Goal: Task Accomplishment & Management: Manage account settings

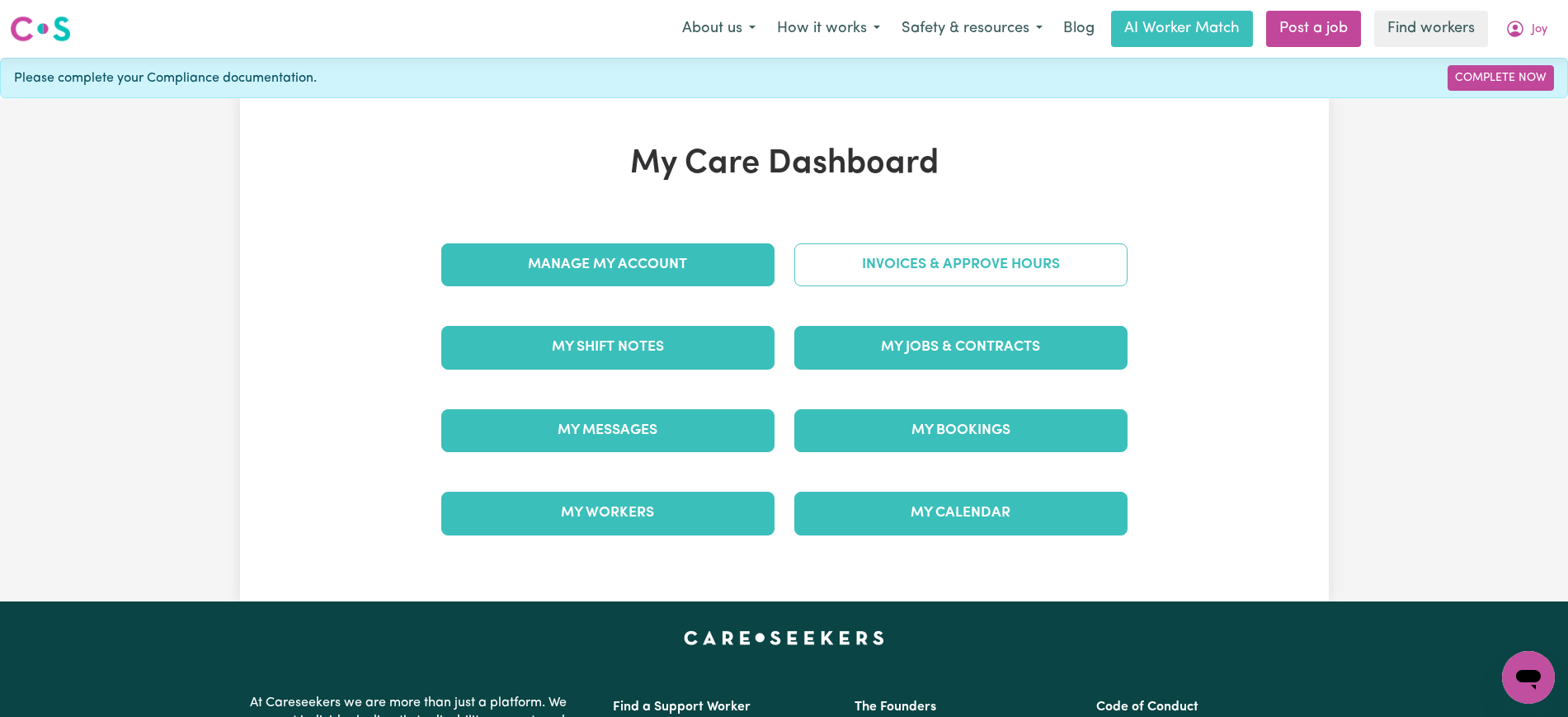
click at [965, 265] on link "Invoices & Approve Hours" at bounding box center [961, 265] width 333 height 43
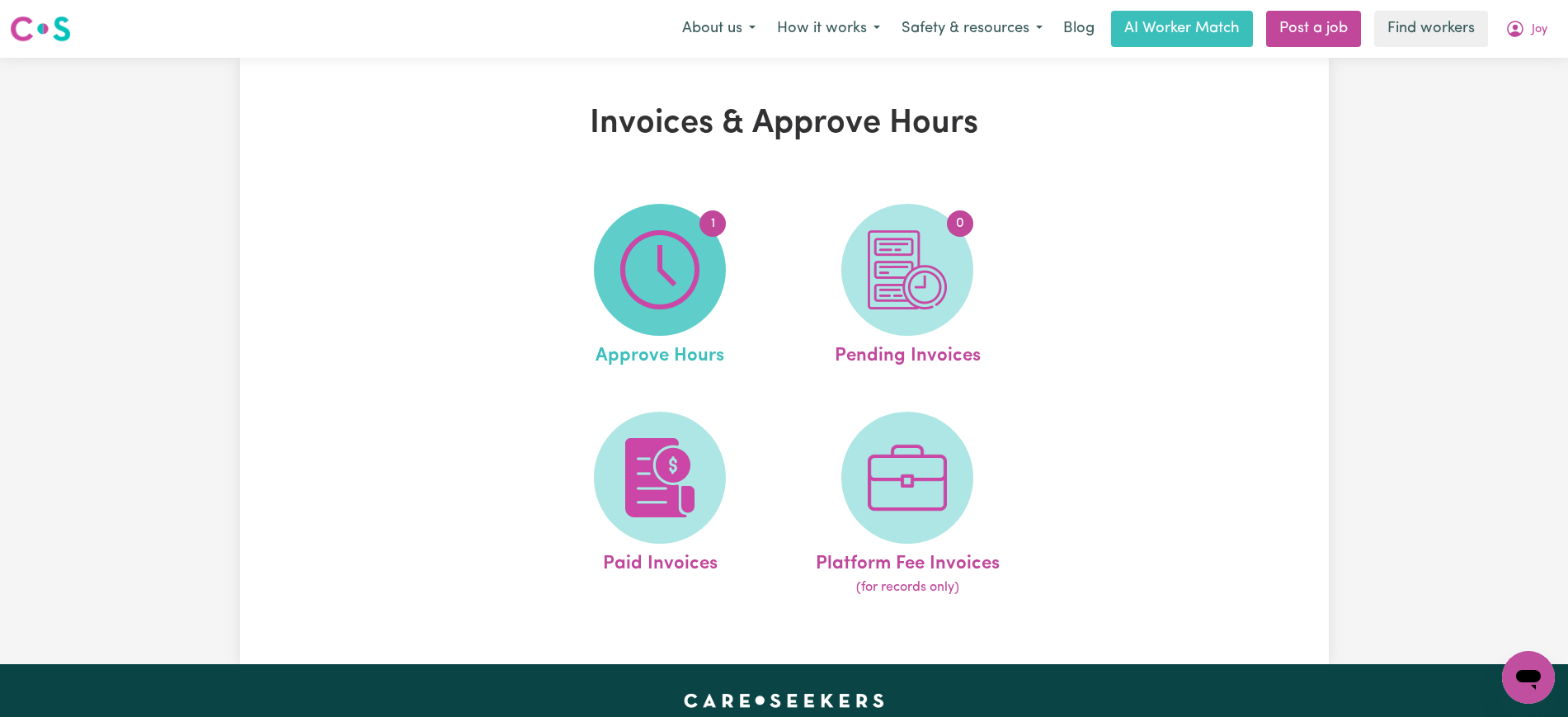
click at [719, 264] on span "1" at bounding box center [659, 270] width 132 height 132
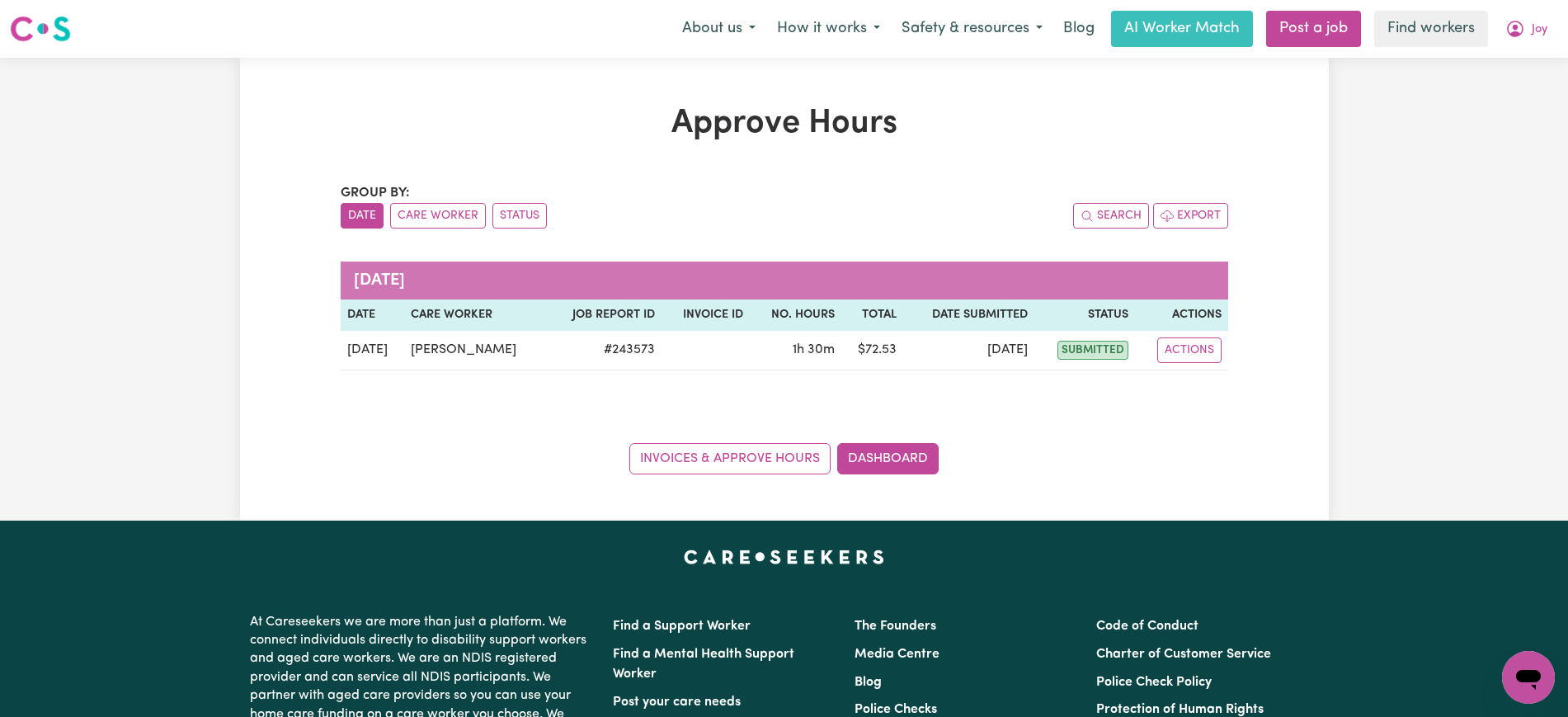
click at [1228, 356] on div "Approve Hours Group by: Date Care Worker Status Search Export [DATE] Date Care …" at bounding box center [784, 288] width 907 height 370
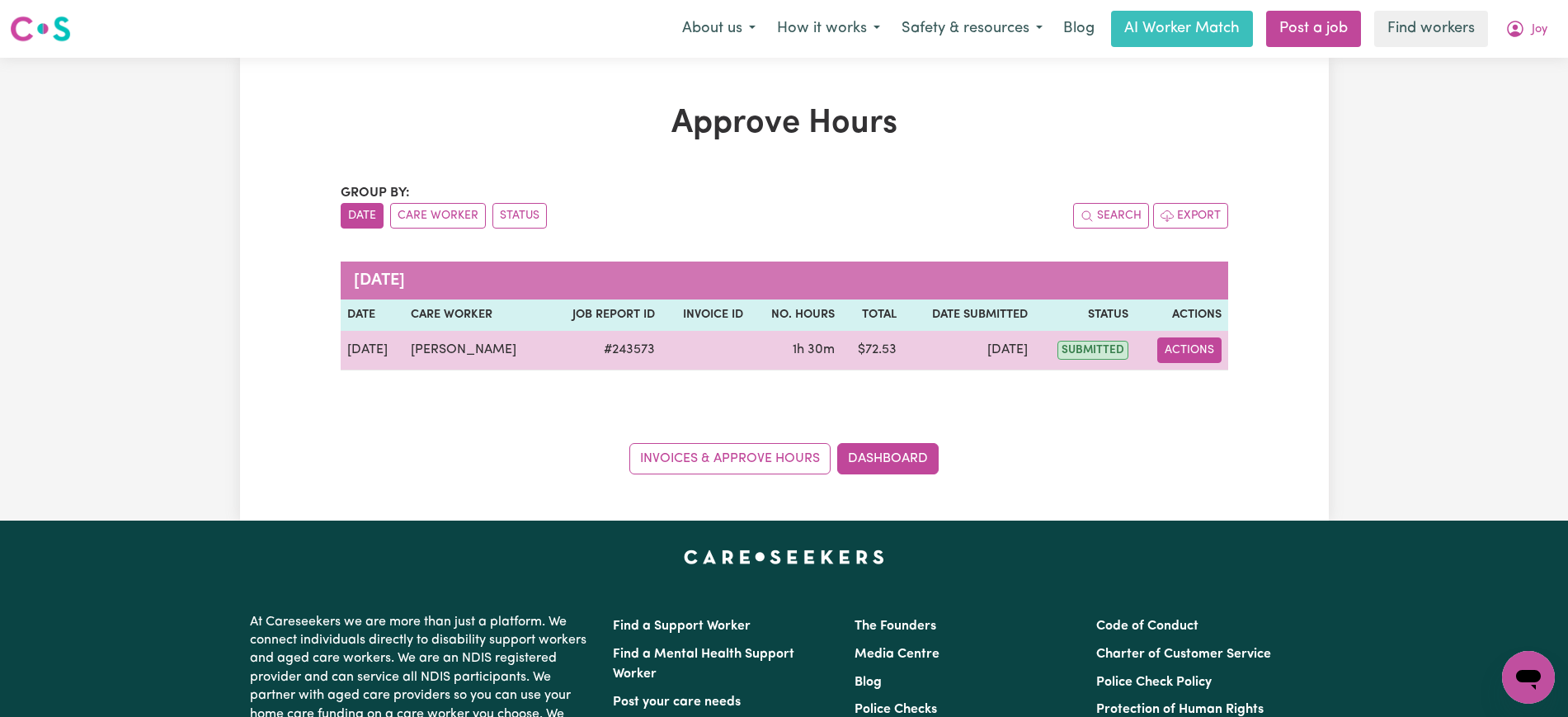
click at [1195, 355] on button "Actions" at bounding box center [1190, 350] width 65 height 26
click at [1219, 407] on div "View Job Report" at bounding box center [1231, 389] width 143 height 48
click at [1176, 393] on icon "View job report 243573" at bounding box center [1179, 389] width 13 height 9
select select "pm"
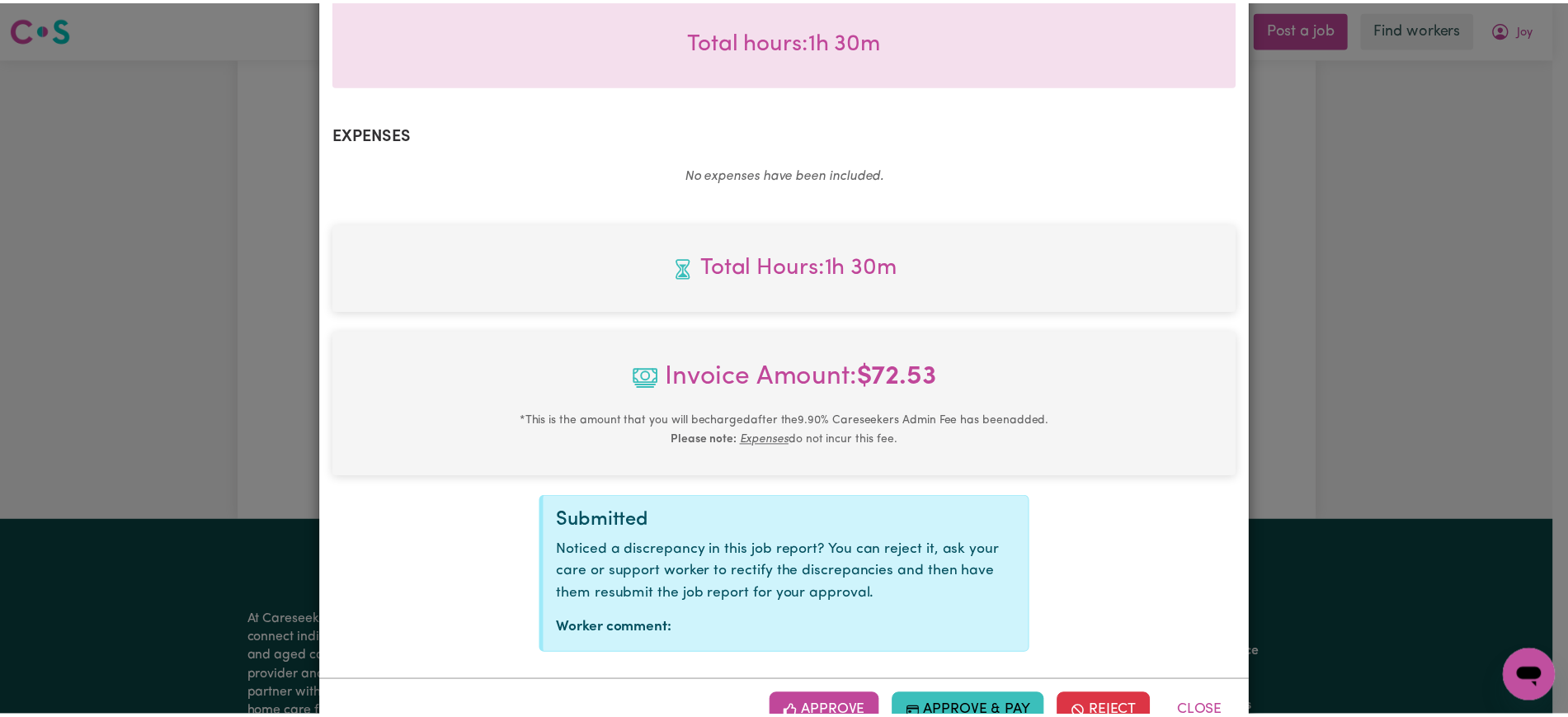
scroll to position [555, 0]
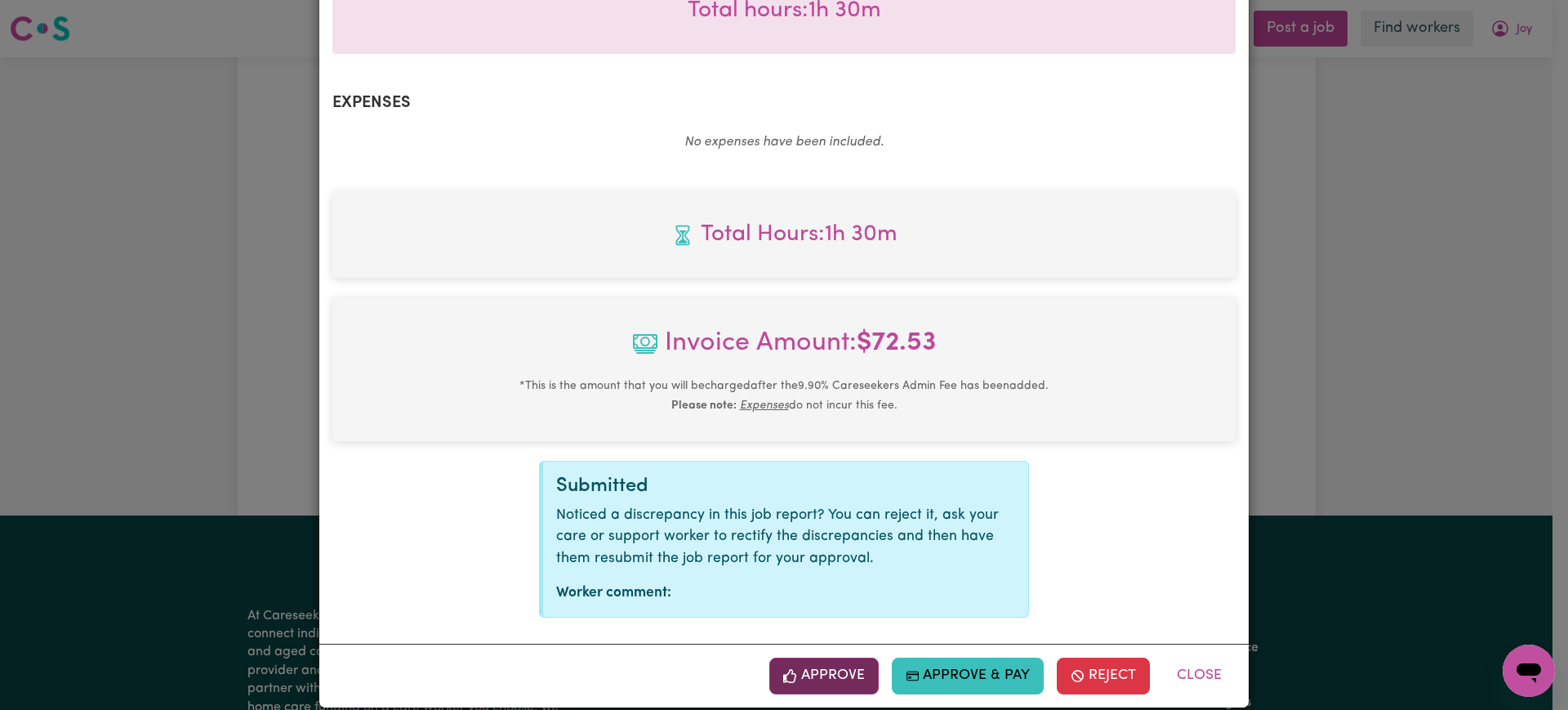
click at [786, 669] on icon "button" at bounding box center [790, 675] width 13 height 14
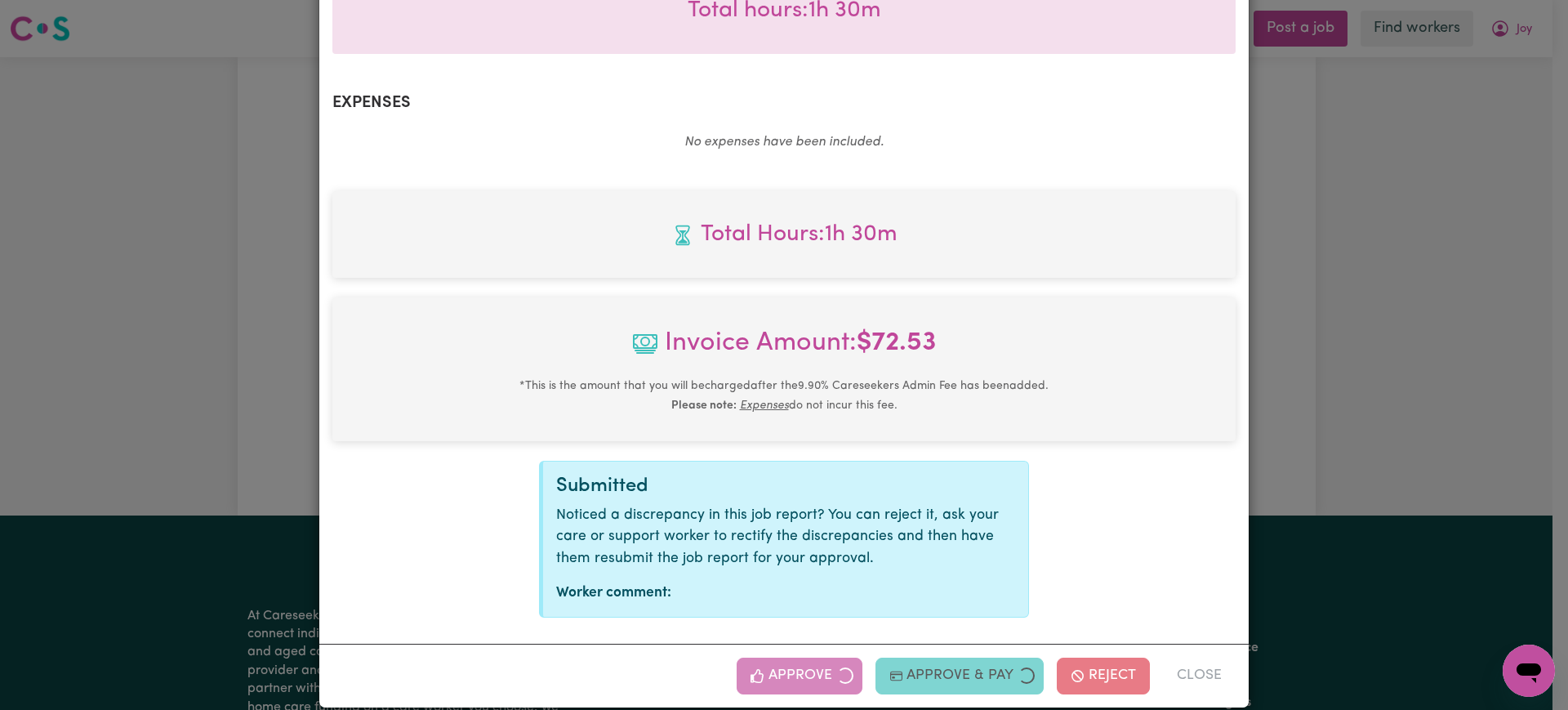
click at [1427, 430] on div "Job Report # 243573 - [PERSON_NAME] Summary Job report # 243573 Client name: [P…" at bounding box center [784, 355] width 1568 height 710
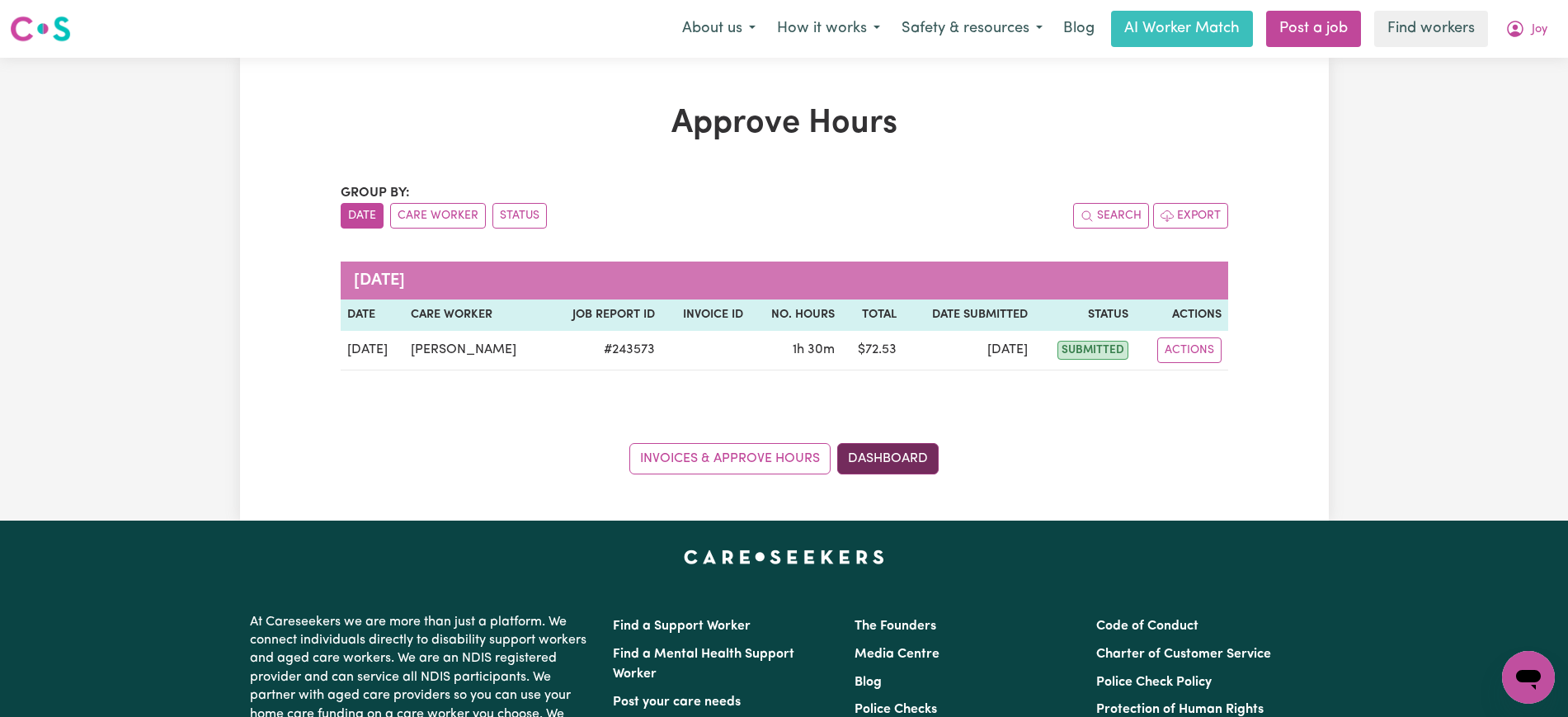
click at [906, 451] on link "Dashboard" at bounding box center [887, 458] width 101 height 31
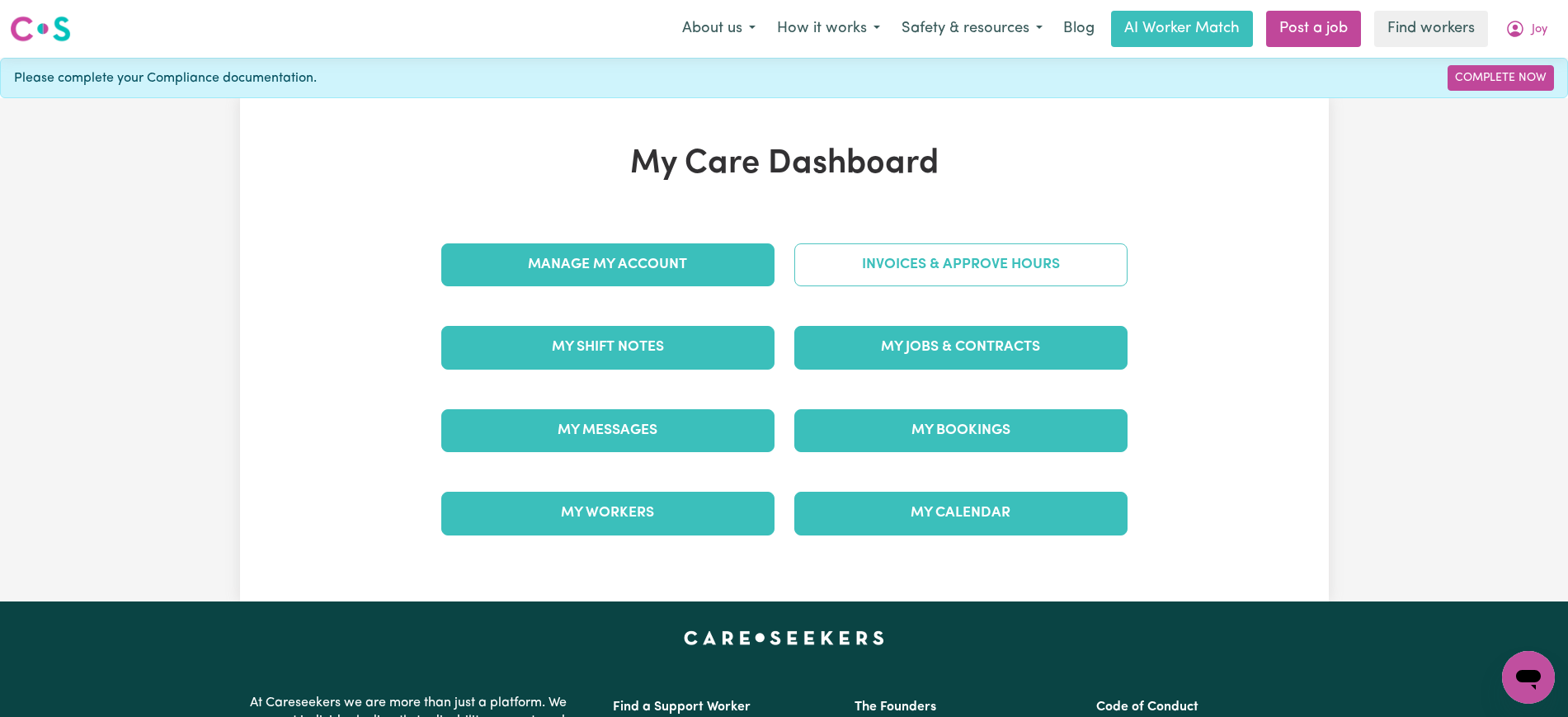
click at [917, 259] on link "Invoices & Approve Hours" at bounding box center [961, 265] width 333 height 43
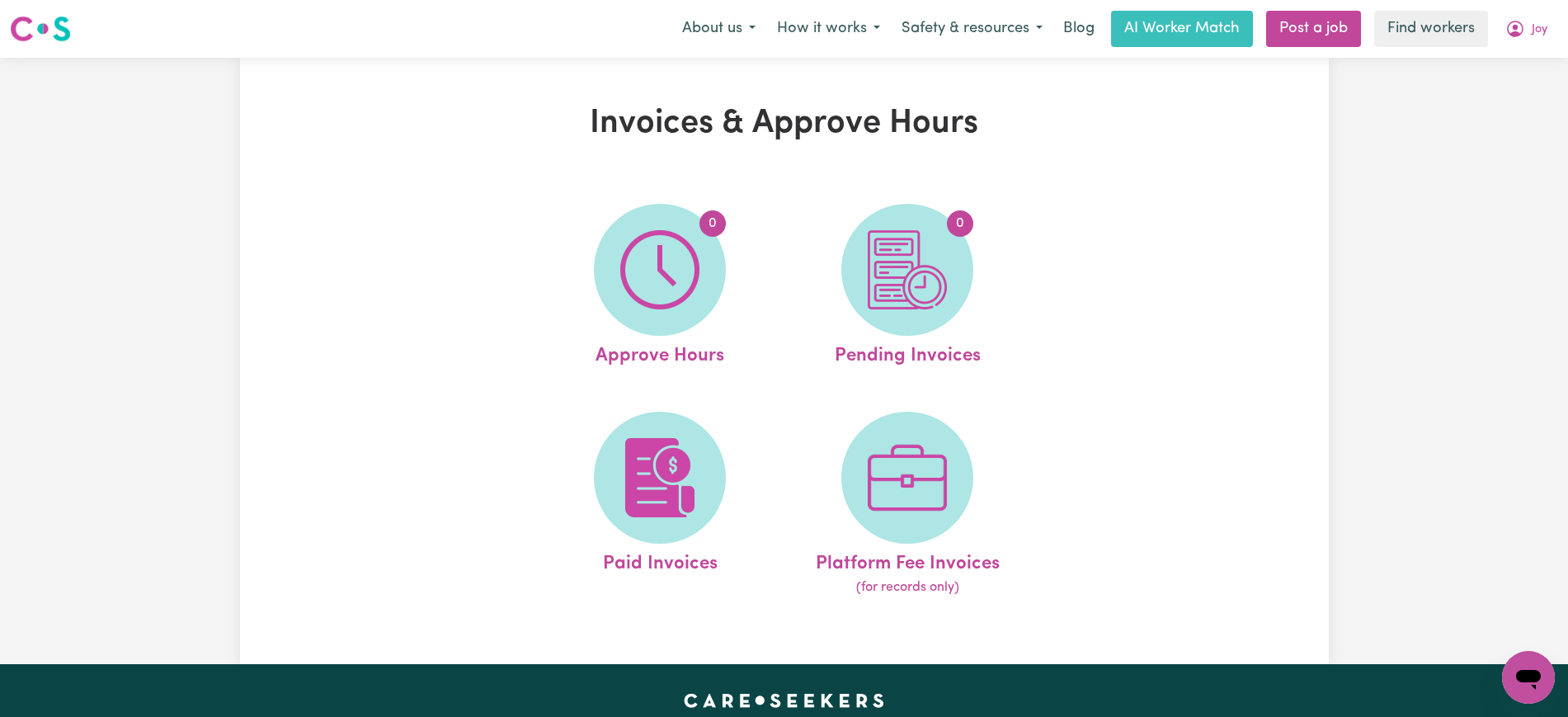
click at [922, 269] on img at bounding box center [906, 270] width 79 height 79
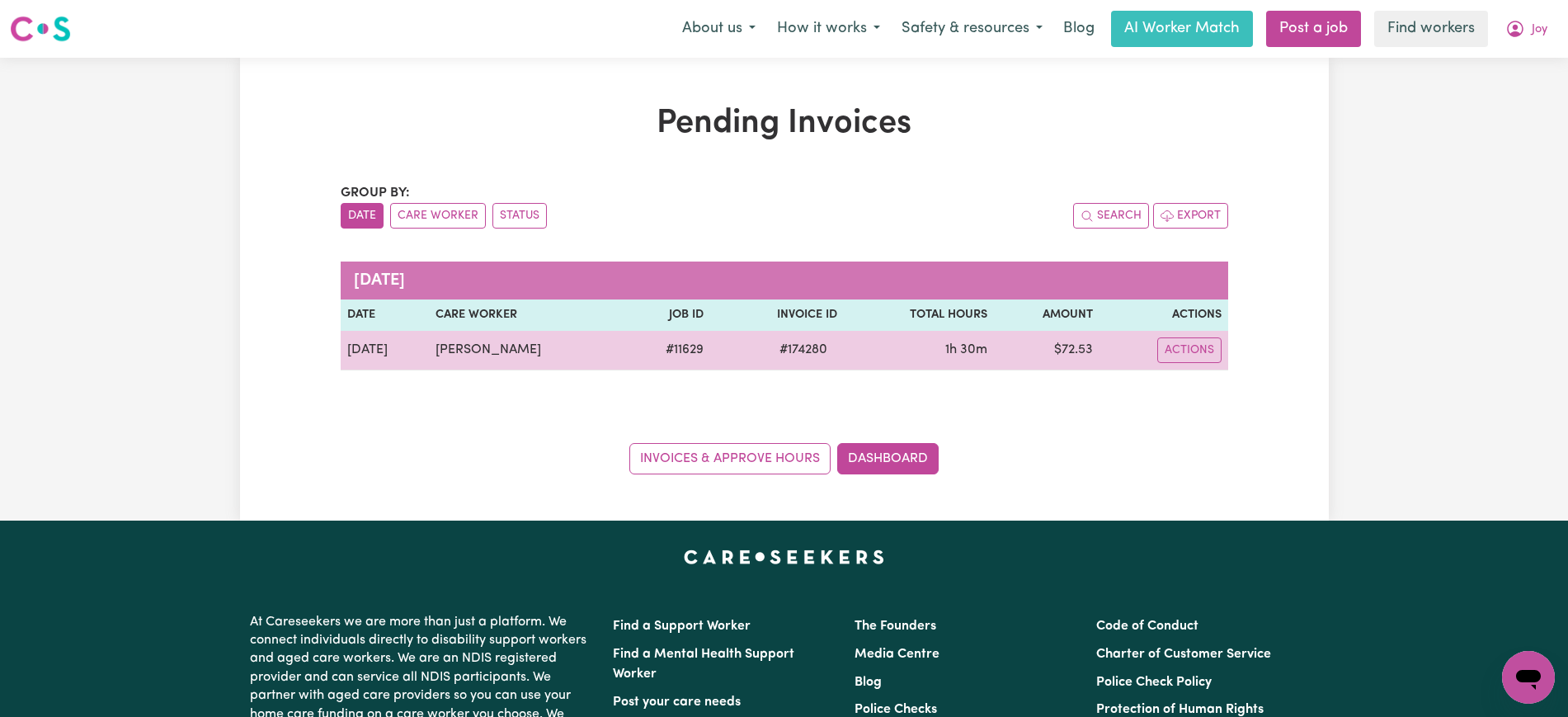
click at [797, 347] on span "# 174280" at bounding box center [804, 350] width 68 height 20
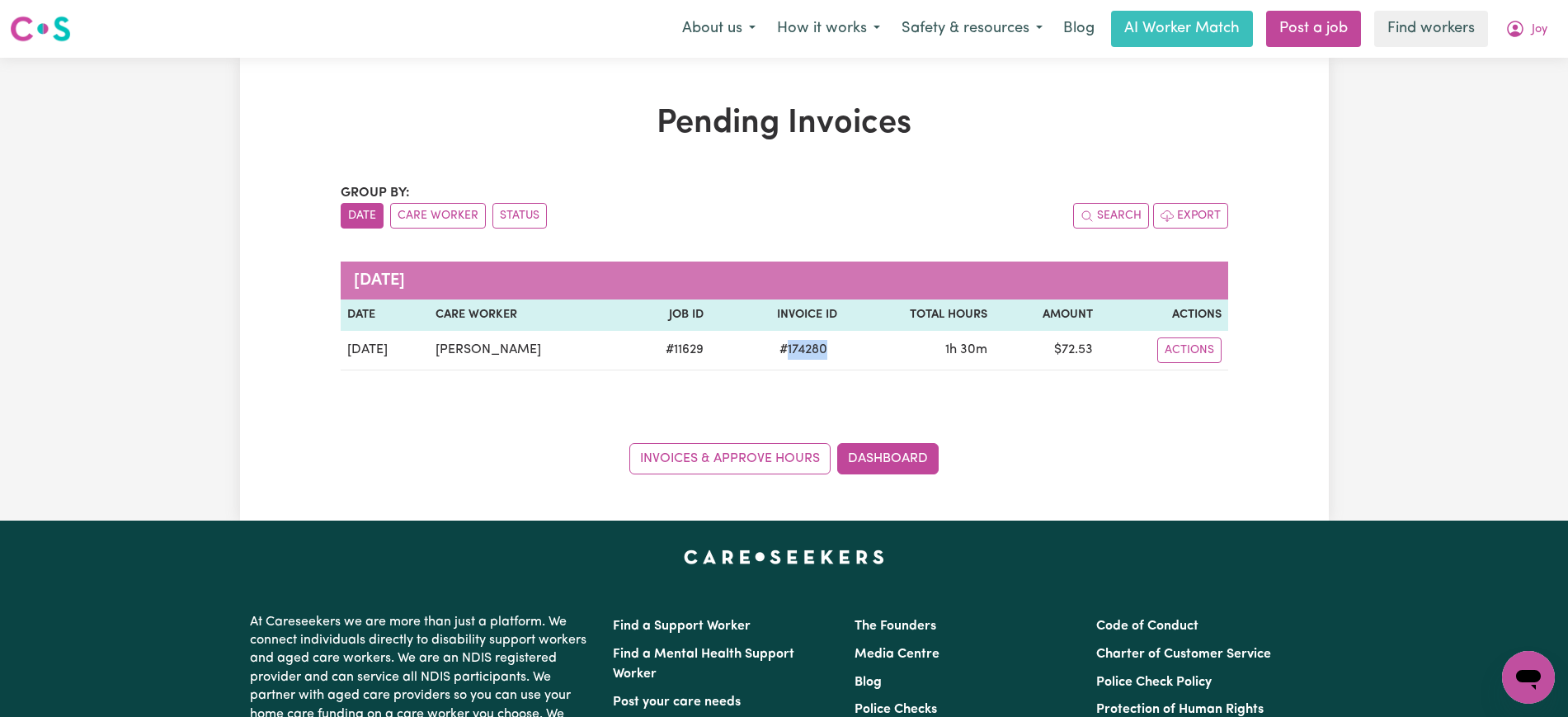
copy span "174280"
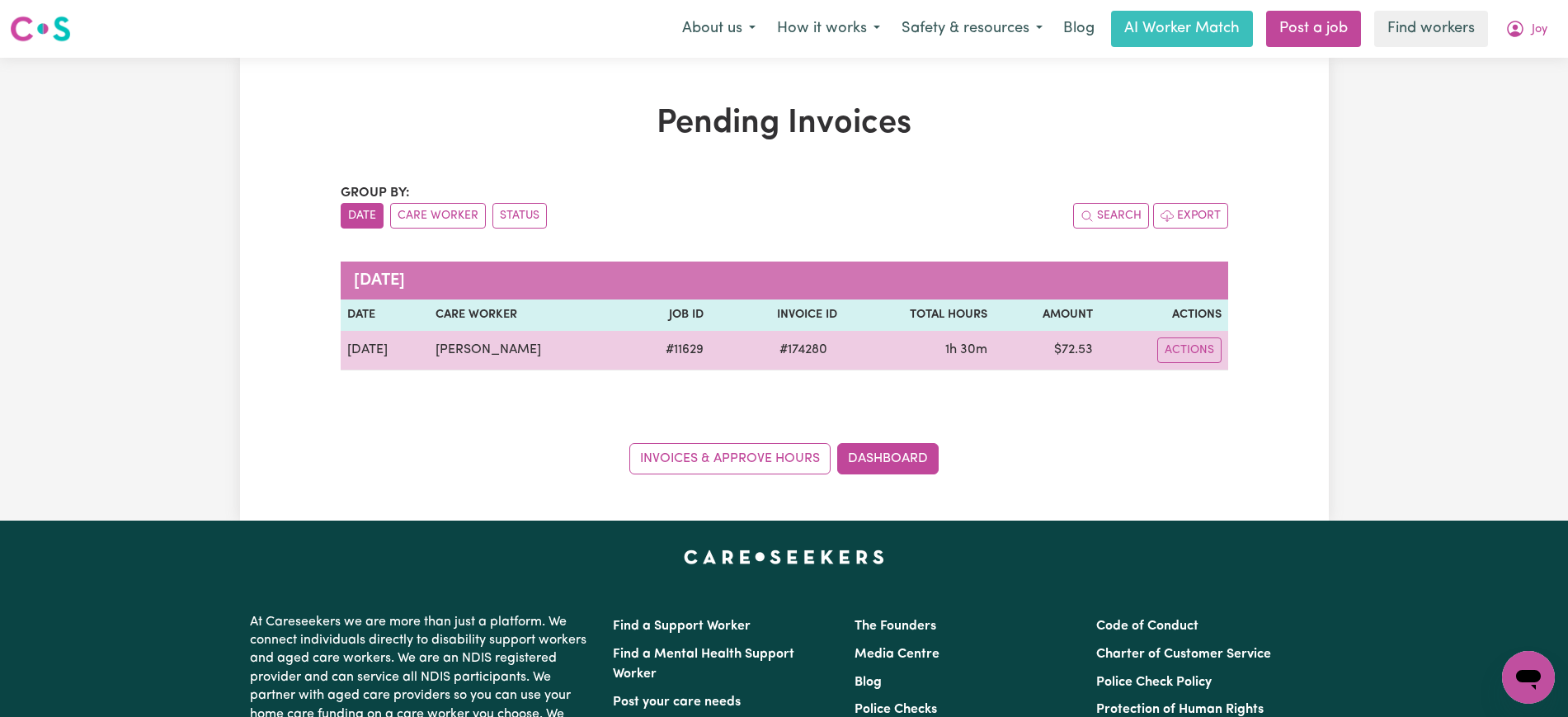
click at [1073, 348] on td "$ 72.53" at bounding box center [1046, 350] width 105 height 40
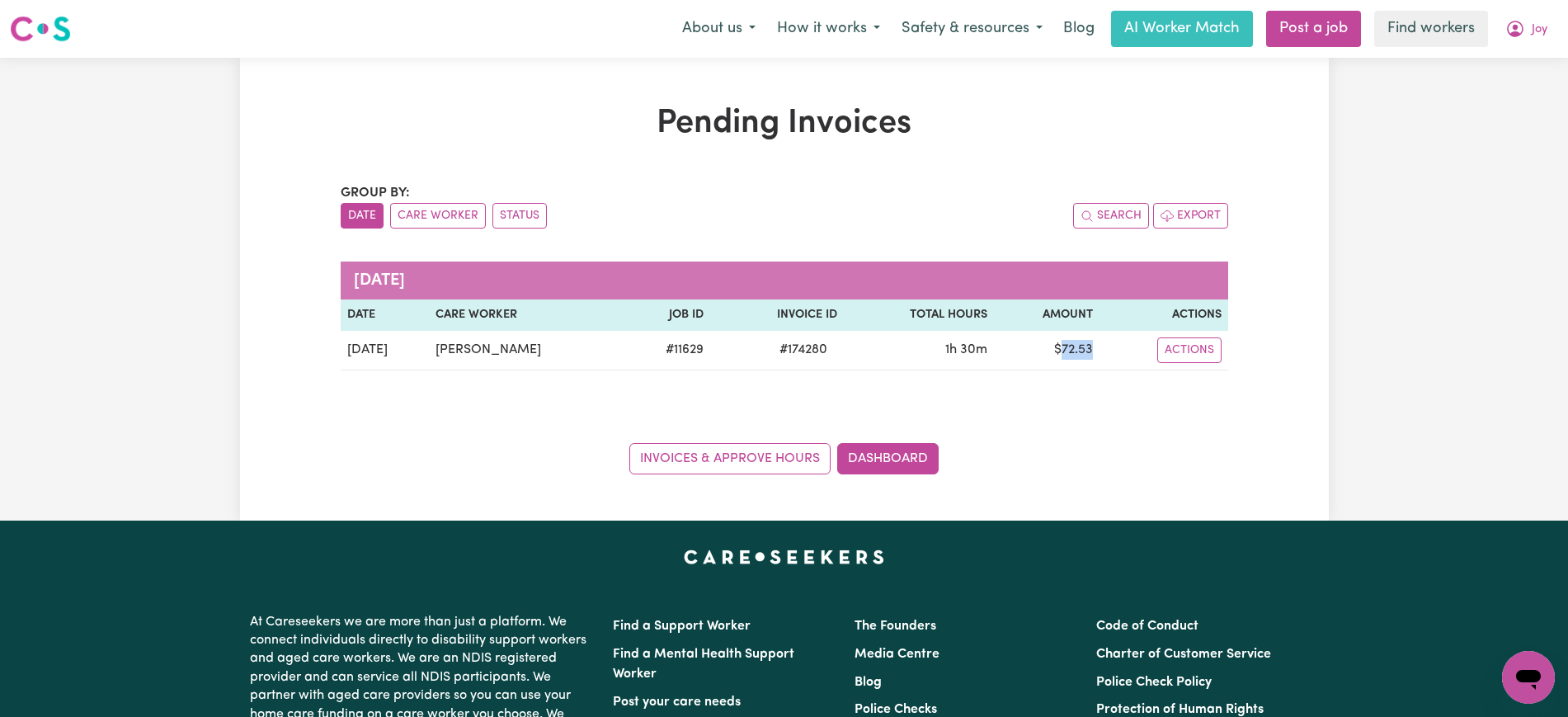
copy td "72.53"
drag, startPoint x: 1513, startPoint y: 18, endPoint x: 1509, endPoint y: 33, distance: 15.5
click at [1513, 18] on button "Joy" at bounding box center [1525, 29] width 64 height 35
click at [1487, 104] on link "Logout" at bounding box center [1491, 94] width 130 height 31
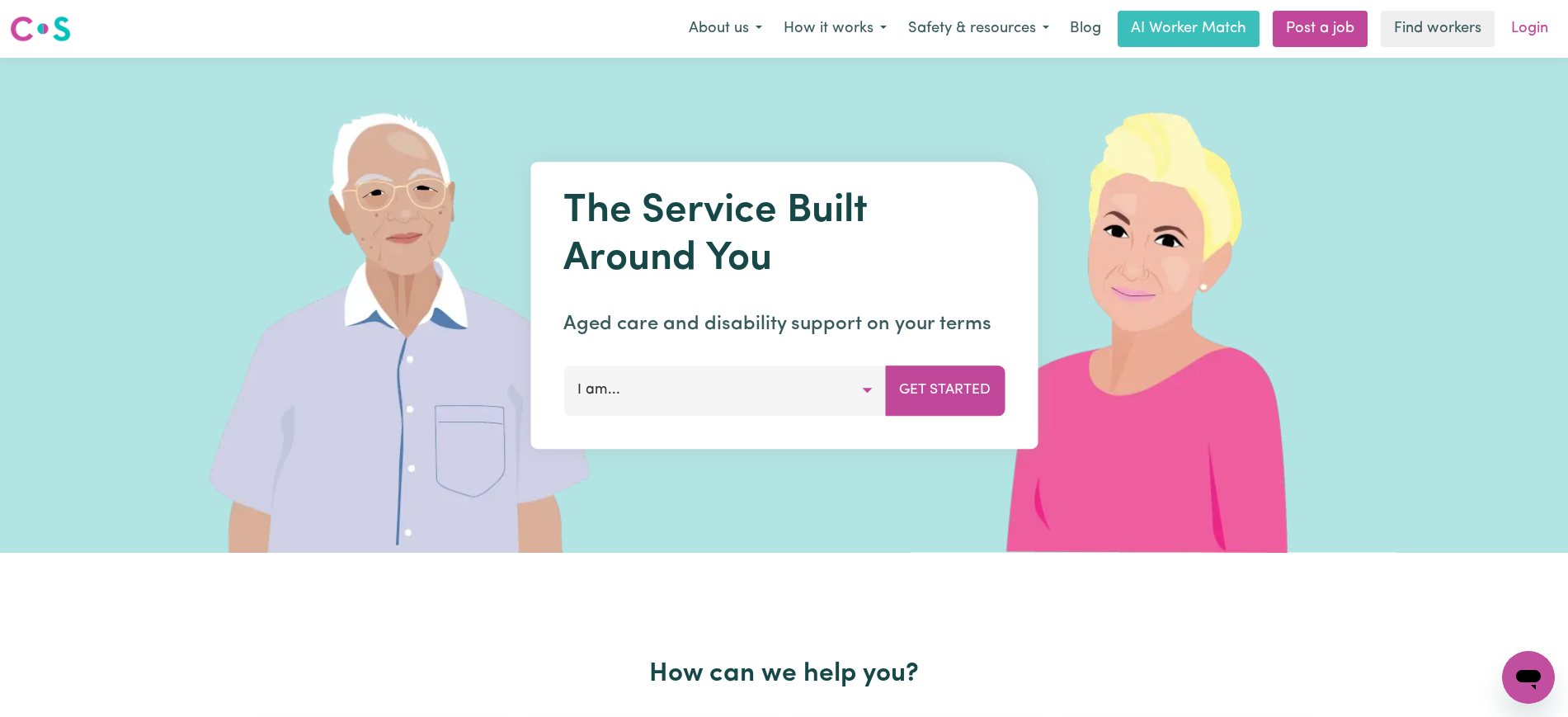
click at [1518, 31] on link "Login" at bounding box center [1529, 29] width 57 height 37
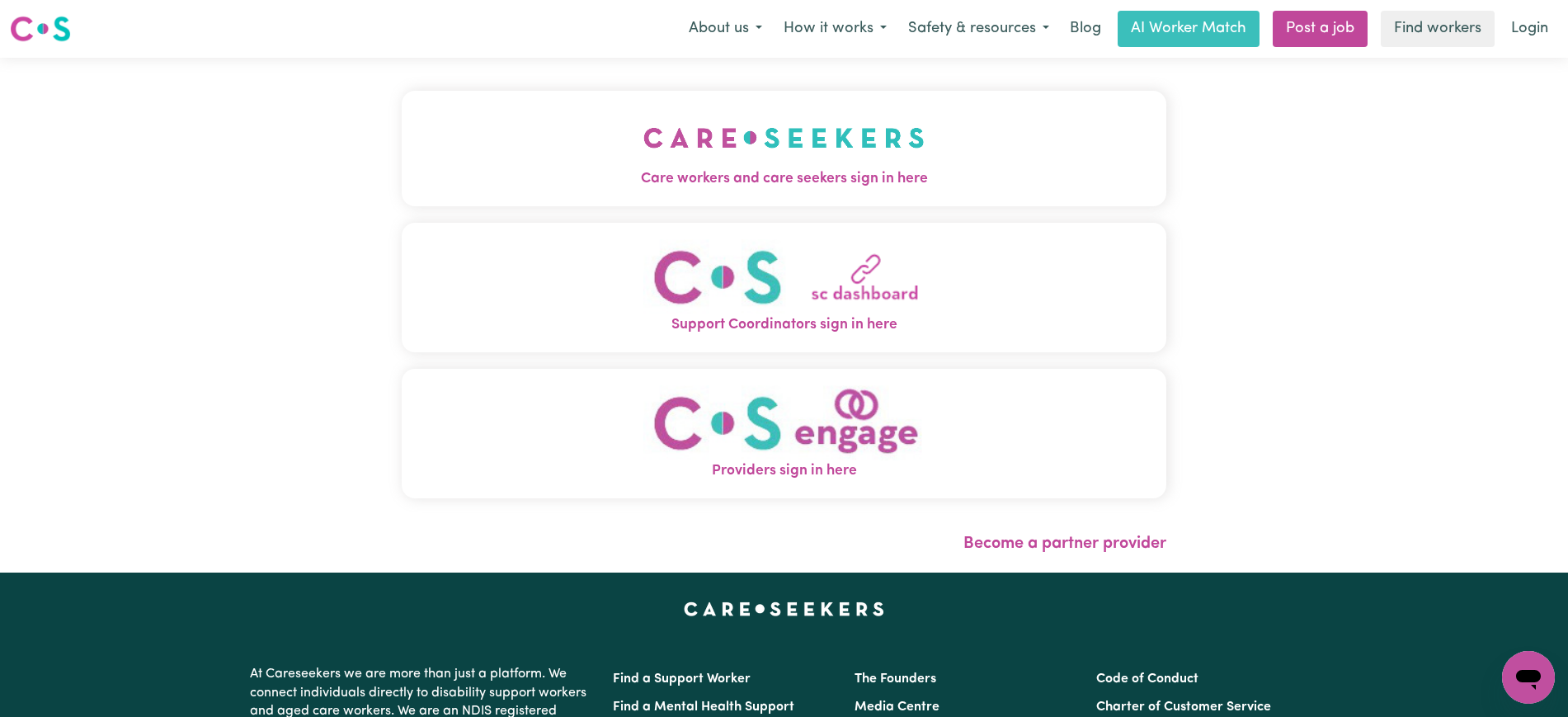
click at [742, 127] on img "Care workers and care seekers sign in here" at bounding box center [783, 138] width 281 height 61
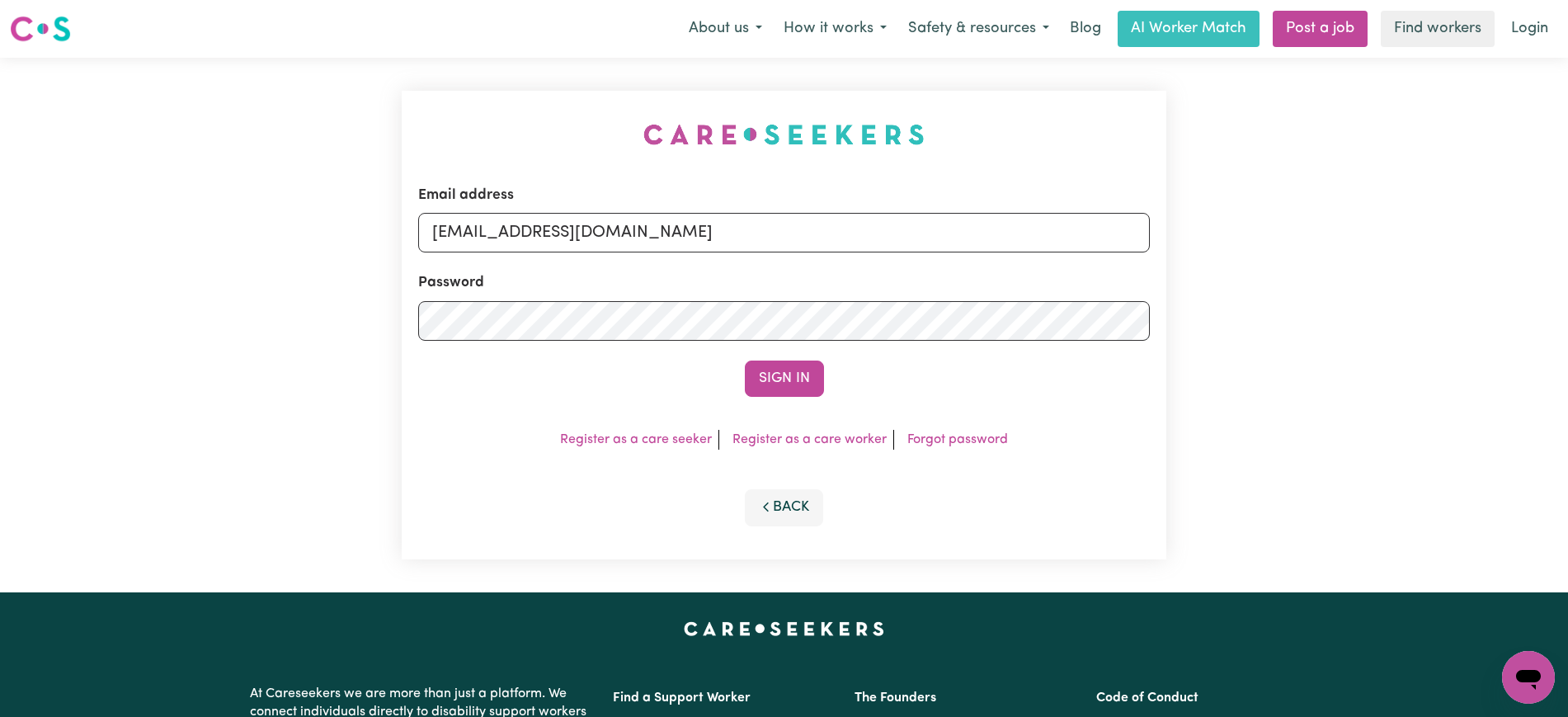
click at [479, 61] on div "Email address [EMAIL_ADDRESS][DOMAIN_NAME] Password Sign In Register as a care …" at bounding box center [784, 325] width 784 height 534
drag, startPoint x: 515, startPoint y: 232, endPoint x: 1213, endPoint y: 253, distance: 698.3
click at [1213, 253] on div "Email address [EMAIL_ADDRESS][DOMAIN_NAME] Password Sign In Register as a care …" at bounding box center [784, 325] width 1568 height 534
type input "[EMAIL_ADDRESS][DOMAIN_NAME]"
click at [745, 361] on button "Sign In" at bounding box center [784, 378] width 79 height 37
